Goal: Connect with others: Connect with others

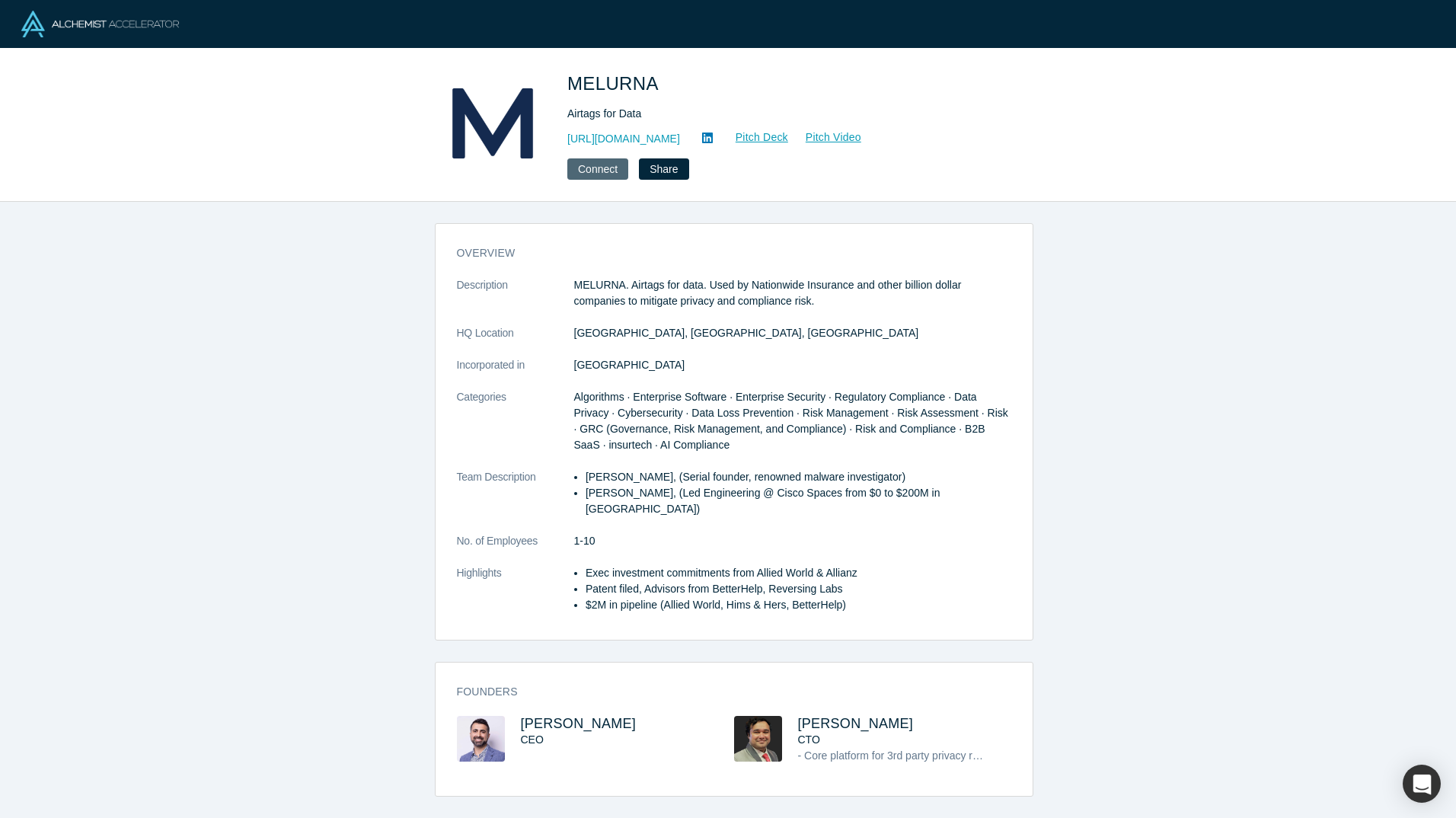
click at [603, 170] on button "Connect" at bounding box center [597, 170] width 60 height 22
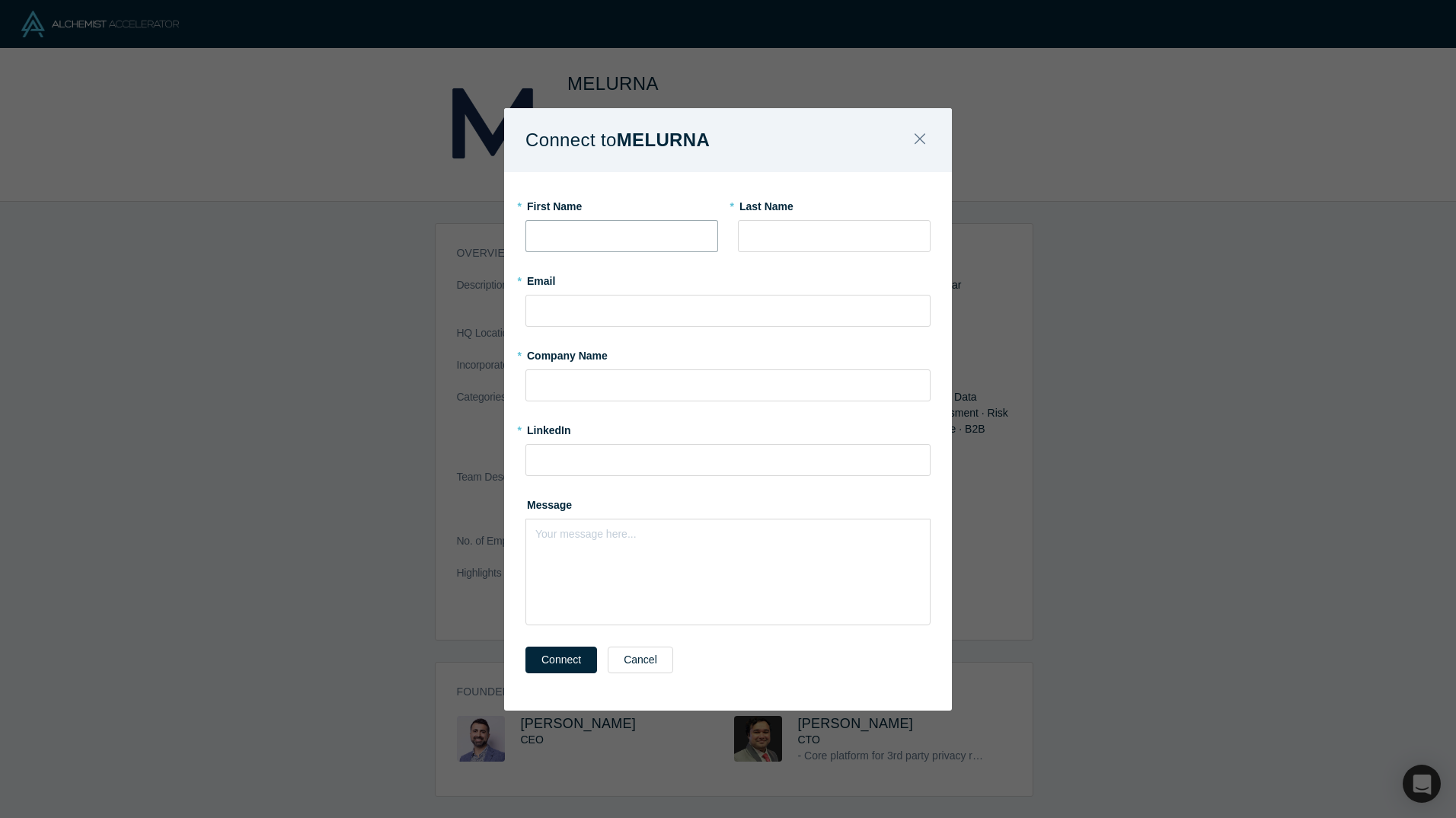
click at [612, 238] on input "text" at bounding box center [621, 236] width 192 height 32
type input "Ryan"
type input "Kowalski"
type input "ryan.kowalski@chevron.com"
click at [566, 376] on input "text" at bounding box center [728, 386] width 405 height 32
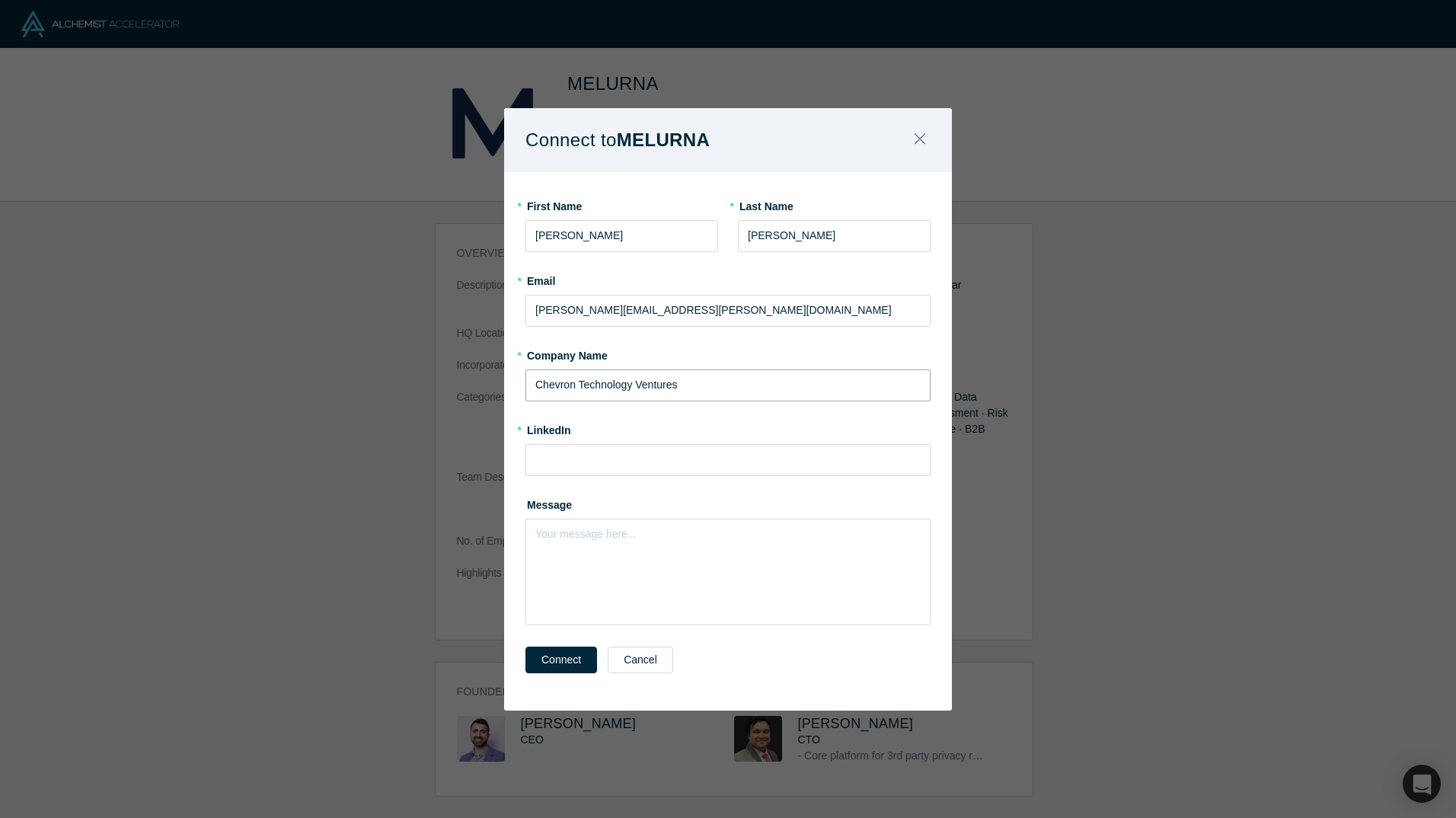
type input "Chevron Technology Ventures"
click at [599, 462] on input at bounding box center [728, 460] width 405 height 32
paste input "https://www.linkedin.com/in/ryan-kowalski-pg-3505451/"
type input "https://www.linkedin.com/in/ryan-kowalski-pg-3505451/"
click at [646, 582] on div "Your message here..." at bounding box center [728, 572] width 405 height 107
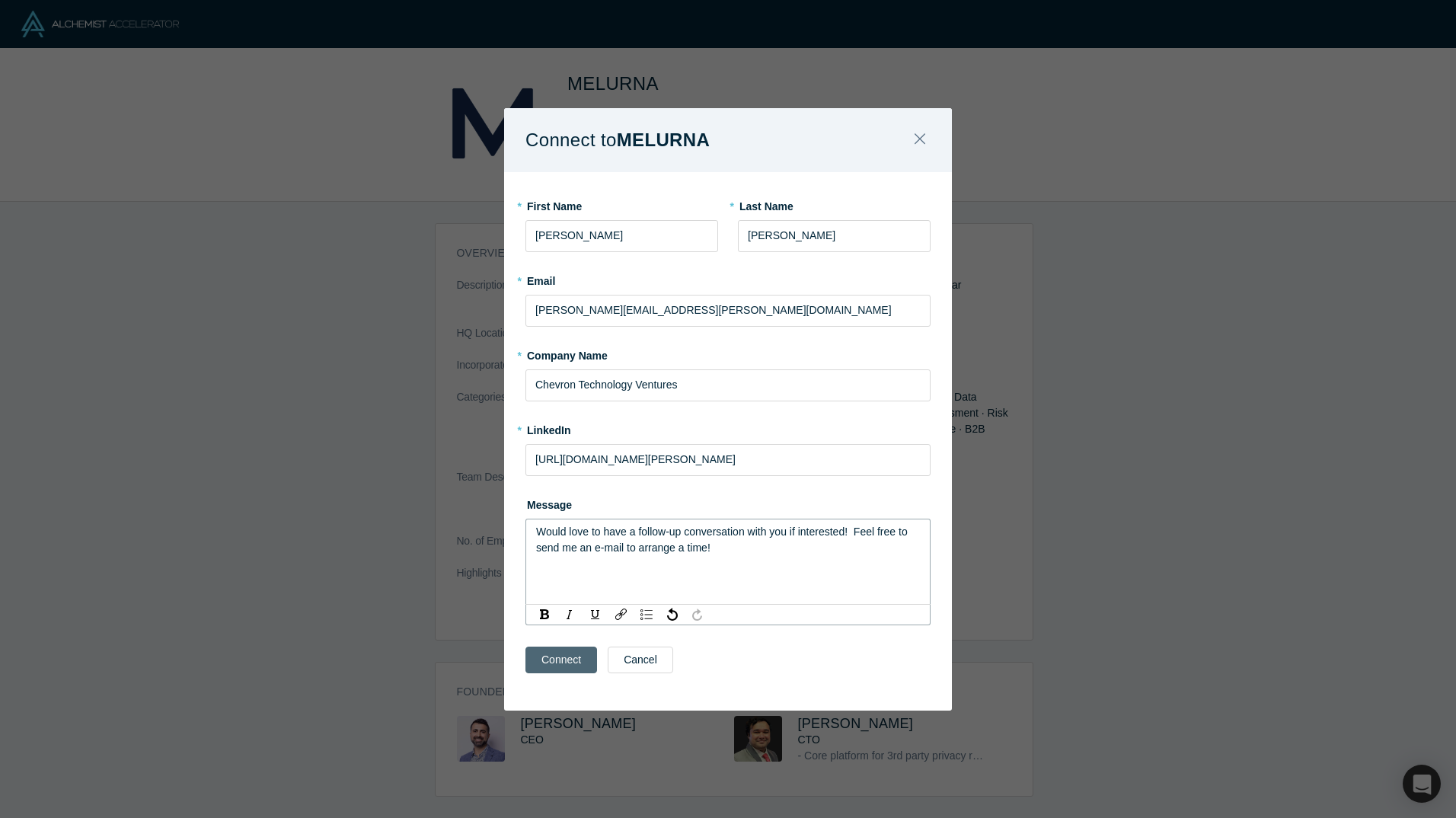
click at [571, 656] on button "Connect" at bounding box center [561, 659] width 71 height 27
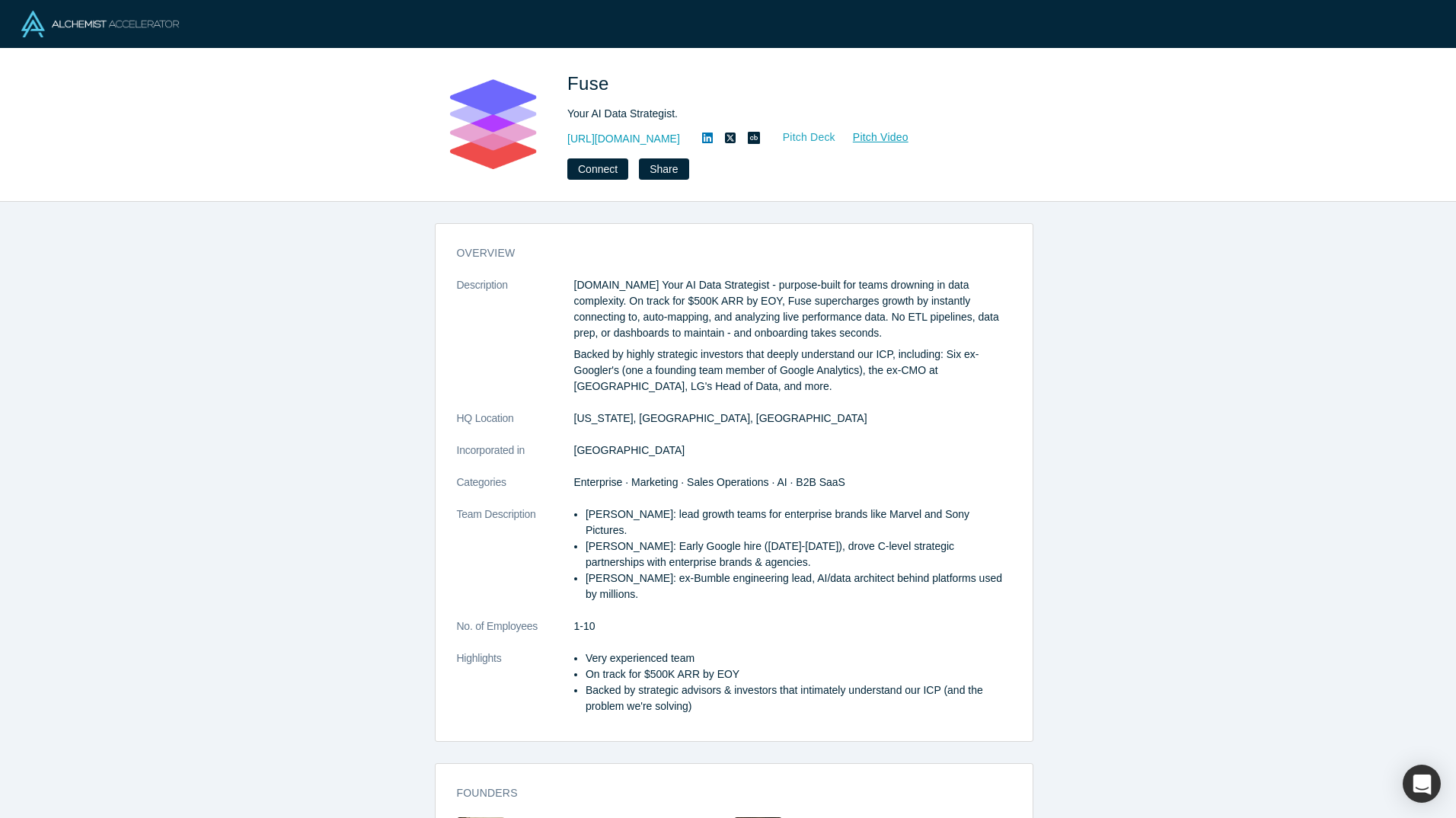
click at [771, 137] on link "Pitch Deck" at bounding box center [801, 138] width 70 height 18
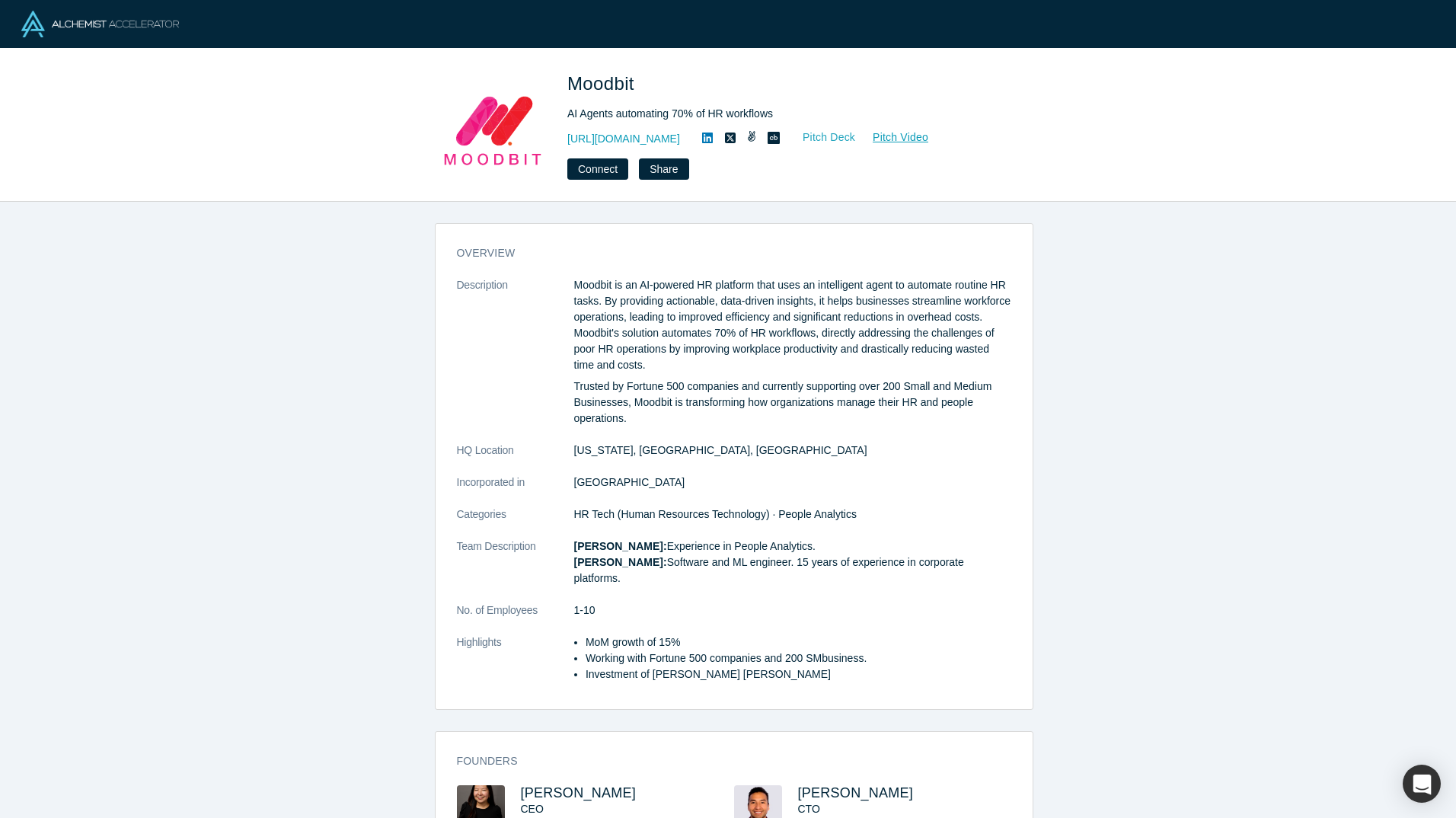
click at [824, 135] on link "Pitch Deck" at bounding box center [821, 138] width 70 height 18
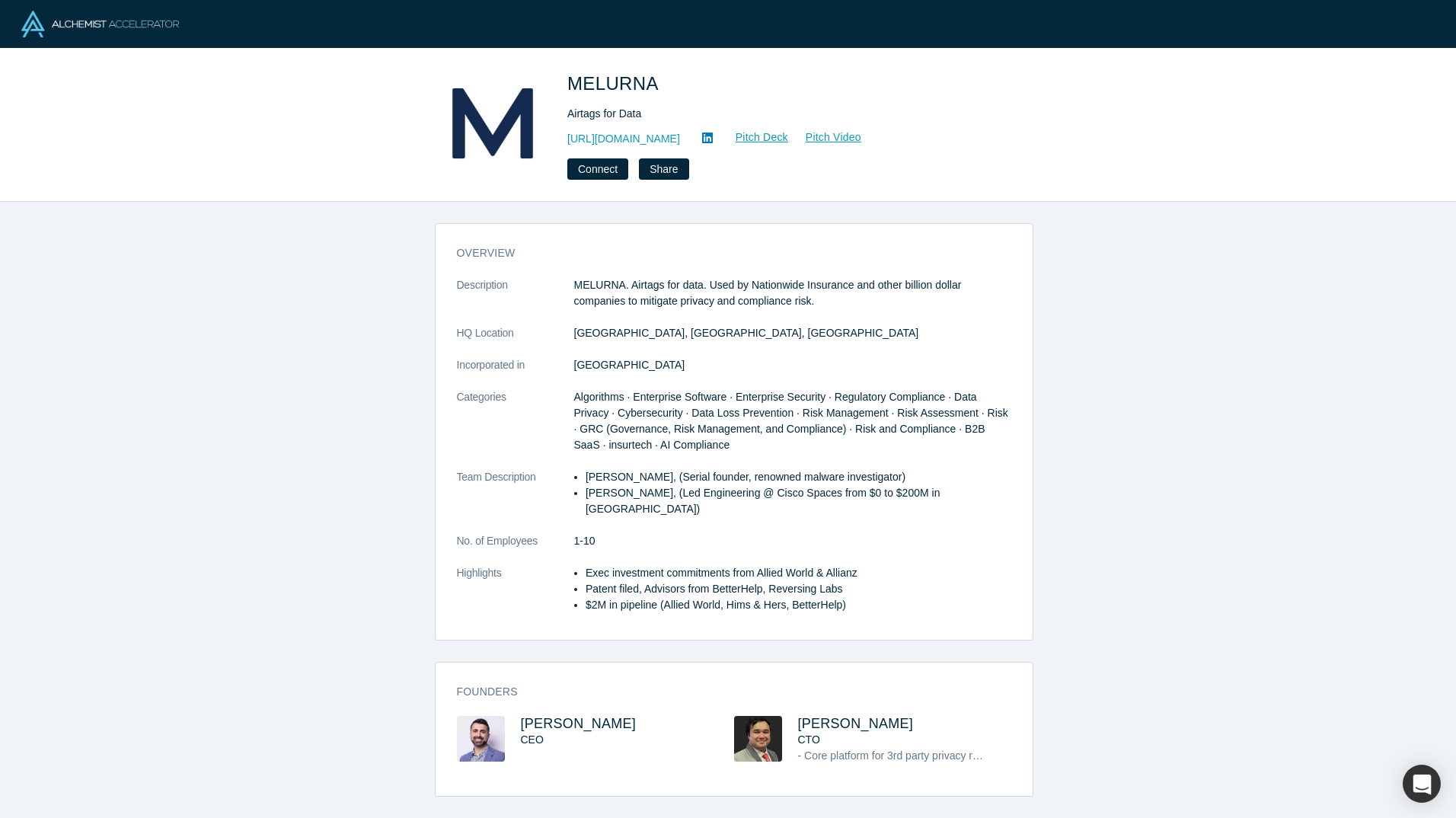
click at [1374, 633] on div "overview Description MELURNA. Airtags for data. Used by Nationwide Insurance an…" at bounding box center [733, 516] width 1467 height 628
click at [1321, 444] on div "overview Description MELURNA. Airtags for data. Used by Nationwide Insurance an…" at bounding box center [733, 516] width 1467 height 628
